Goal: Task Accomplishment & Management: Use online tool/utility

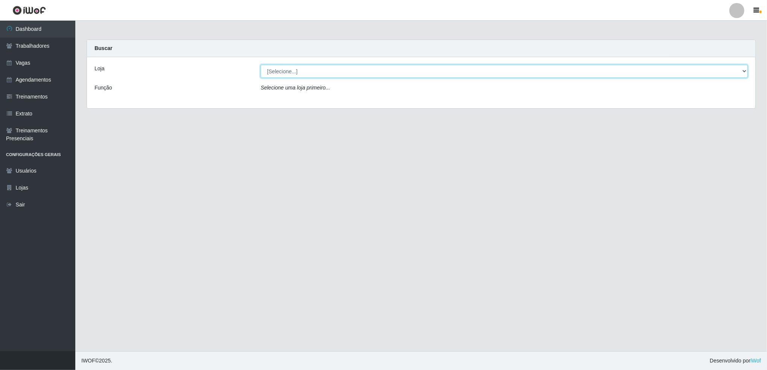
click at [374, 73] on select "[Selecione...] Jaguaribe Grill Restaurante" at bounding box center [503, 71] width 487 height 13
select select "311"
click at [260, 65] on select "[Selecione...] Jaguaribe Grill Restaurante" at bounding box center [503, 71] width 487 height 13
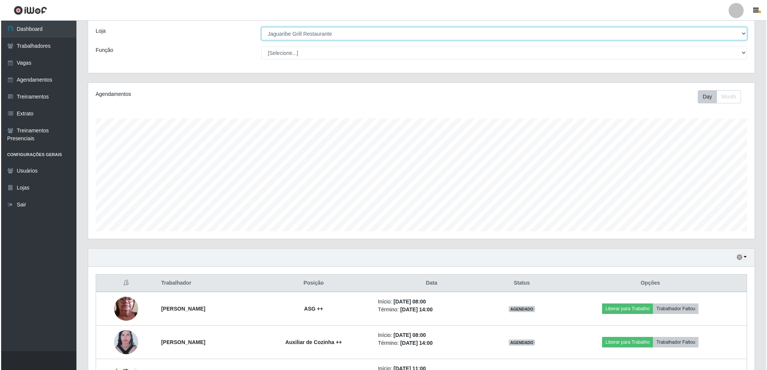
scroll to position [96, 0]
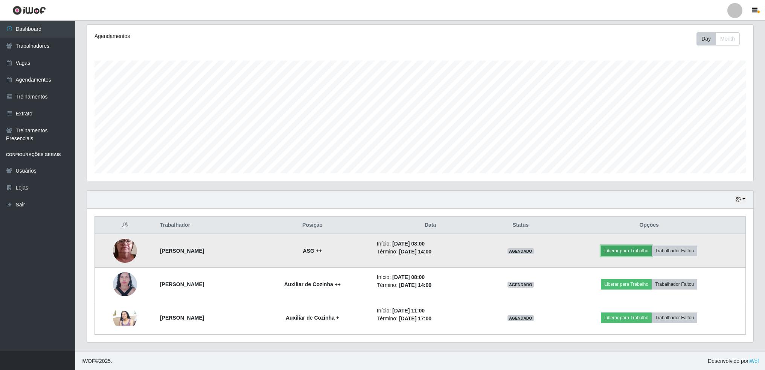
click at [640, 251] on button "Liberar para Trabalho" at bounding box center [626, 251] width 51 height 11
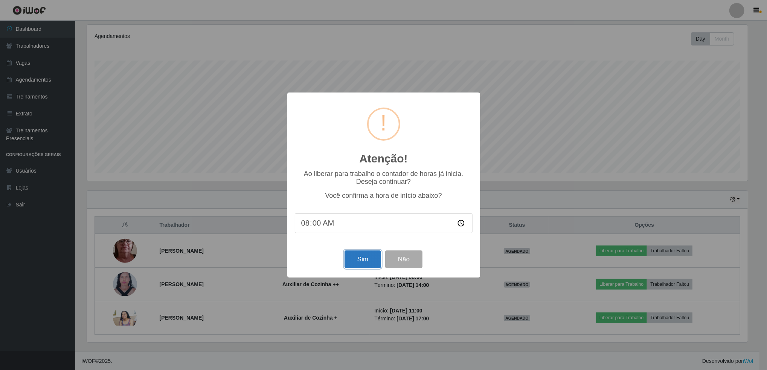
click at [352, 262] on button "Sim" at bounding box center [362, 260] width 37 height 18
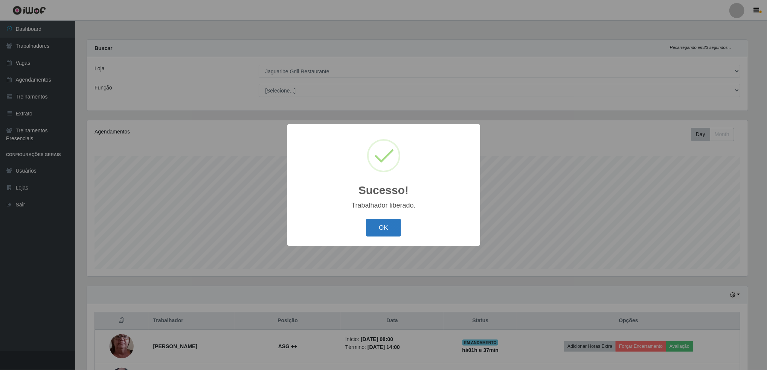
click at [377, 227] on button "OK" at bounding box center [383, 228] width 35 height 18
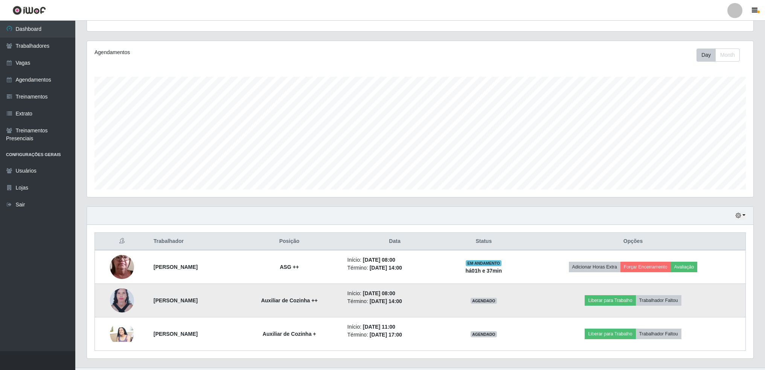
scroll to position [96, 0]
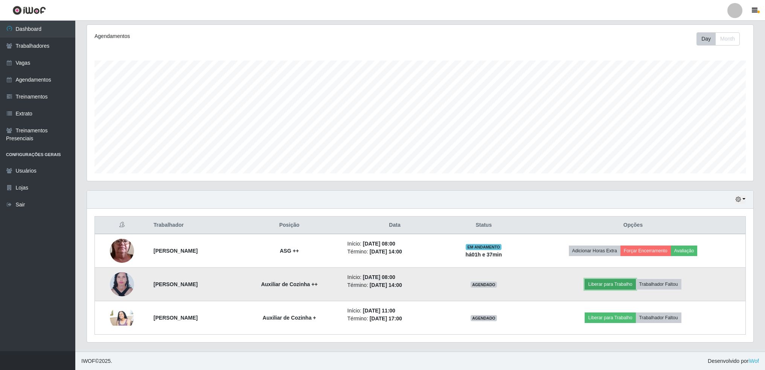
click at [616, 288] on button "Liberar para Trabalho" at bounding box center [610, 284] width 51 height 11
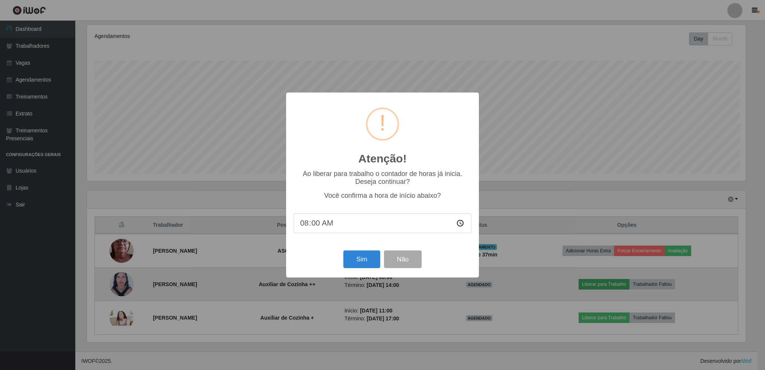
scroll to position [156, 660]
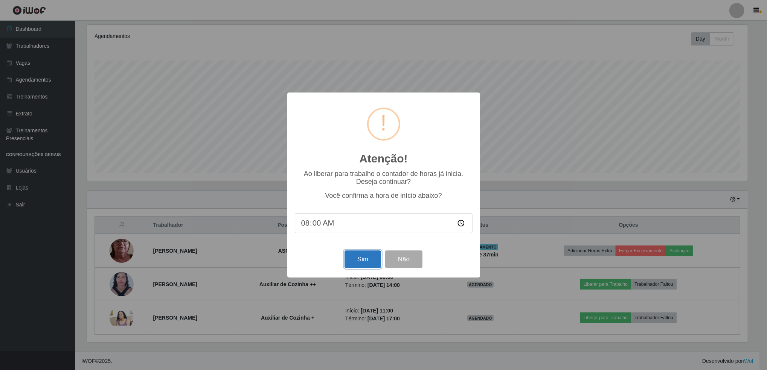
click at [362, 261] on button "Sim" at bounding box center [362, 260] width 37 height 18
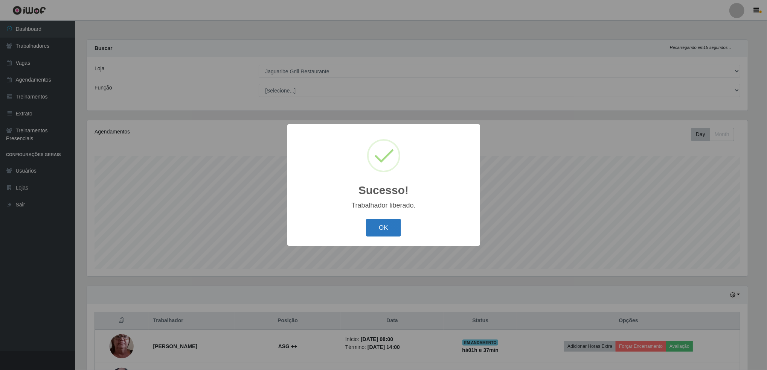
click at [388, 234] on button "OK" at bounding box center [383, 228] width 35 height 18
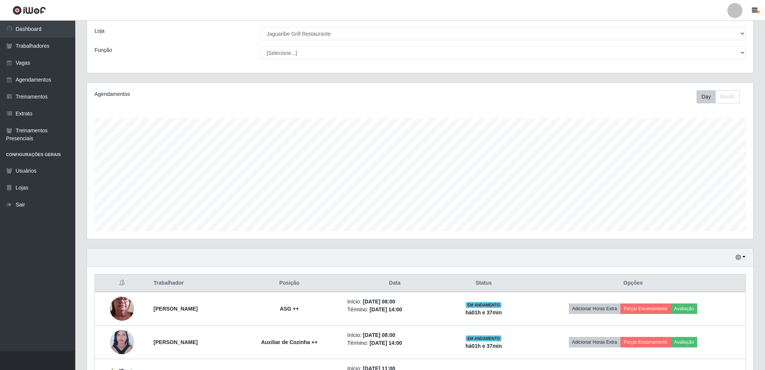
scroll to position [96, 0]
